Goal: Find specific page/section: Find specific page/section

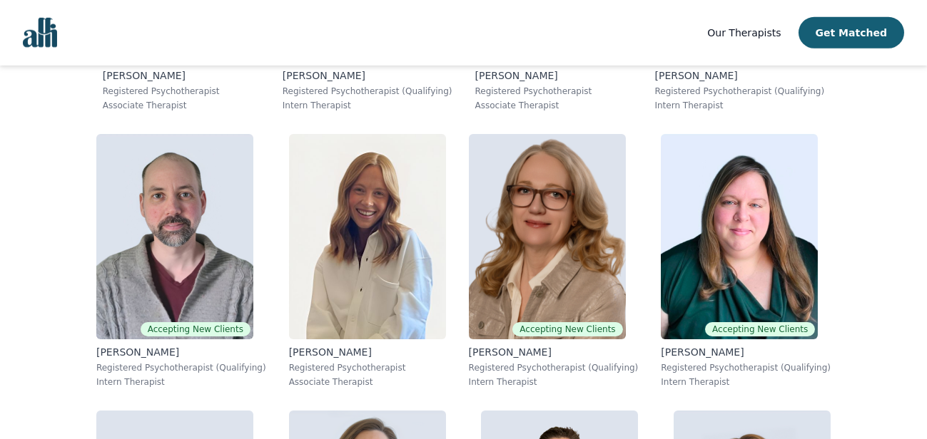
scroll to position [4675, 0]
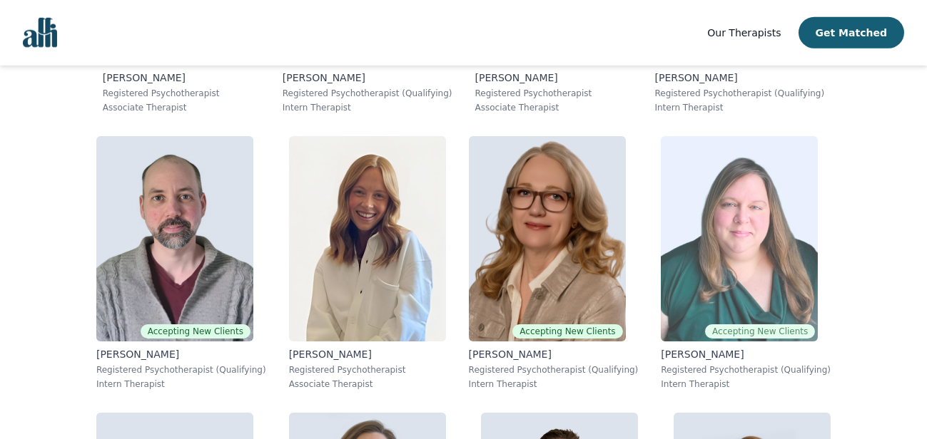
click at [688, 367] on p "Registered Psychotherapist (Qualifying)" at bounding box center [746, 370] width 170 height 11
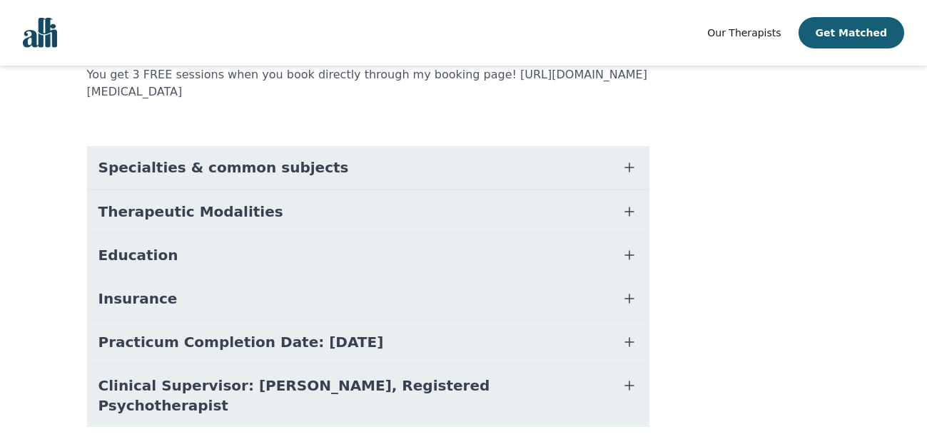
scroll to position [372, 0]
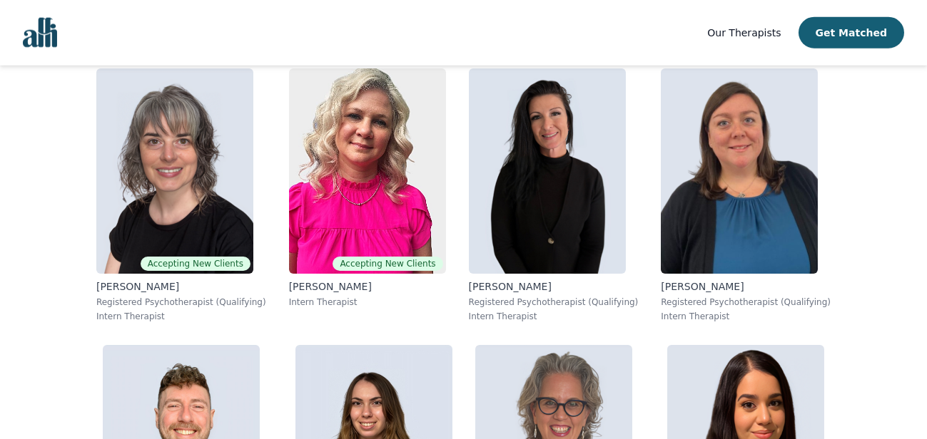
scroll to position [7510, 0]
